Goal: Check status

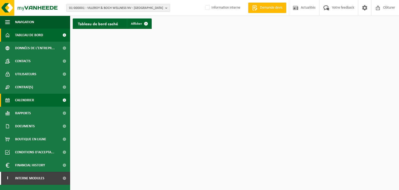
click at [35, 97] on link "Calendrier" at bounding box center [35, 99] width 70 height 13
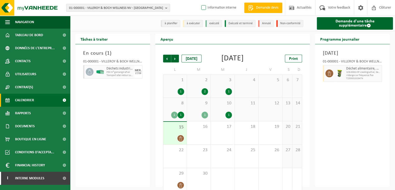
click at [201, 8] on label "Information interne" at bounding box center [218, 8] width 36 height 8
click at [199, 0] on input "Information interne" at bounding box center [199, 0] width 0 height 0
checkbox input "true"
click at [230, 118] on div "1" at bounding box center [228, 114] width 6 height 7
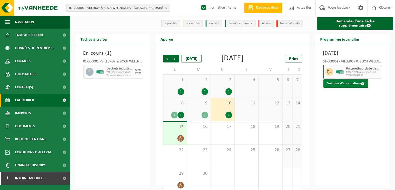
click at [354, 88] on button "Voir plus d'informations" at bounding box center [345, 83] width 45 height 8
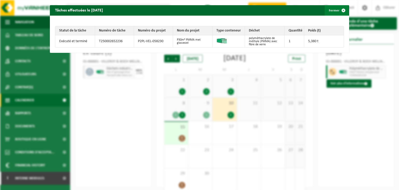
click at [340, 11] on span "button" at bounding box center [343, 10] width 10 height 10
